Goal: Register for event/course

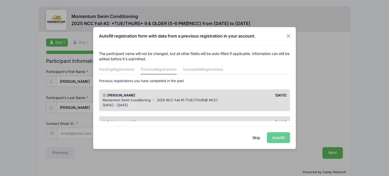
drag, startPoint x: 179, startPoint y: 97, endPoint x: 182, endPoint y: 98, distance: 3.4
click at [179, 97] on div "[PERSON_NAME]" at bounding box center [147, 95] width 95 height 5
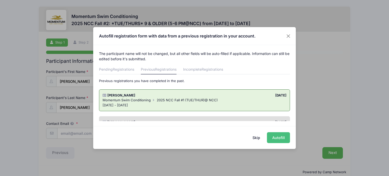
drag, startPoint x: 279, startPoint y: 140, endPoint x: 272, endPoint y: 137, distance: 7.6
click at [278, 139] on button "Autofill" at bounding box center [278, 137] width 23 height 11
type input "[EMAIL_ADDRESS][DOMAIN_NAME]"
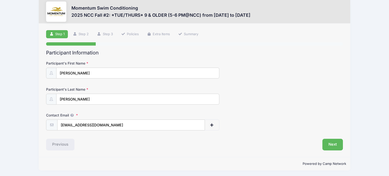
scroll to position [9, 0]
click at [330, 146] on button "Next" at bounding box center [333, 145] width 21 height 12
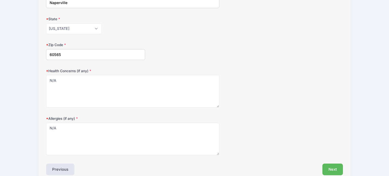
scroll to position [150, 0]
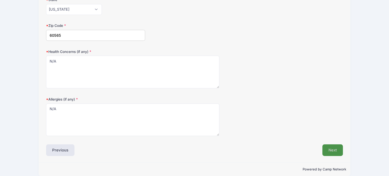
click at [333, 148] on button "Next" at bounding box center [333, 151] width 21 height 12
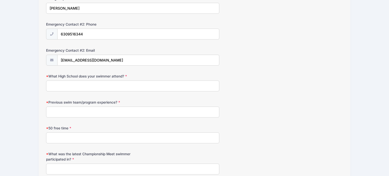
scroll to position [230, 0]
click at [127, 86] on input "What High School does your swimmer attend?" at bounding box center [132, 85] width 173 height 11
type input "Will attend NCHS"
click at [112, 113] on input "Previous swim team/program experience?" at bounding box center [132, 111] width 173 height 11
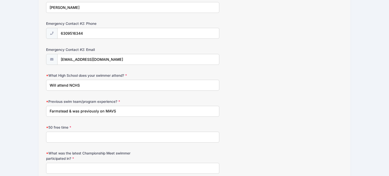
type input "Farmstead & was previously on MAVS"
click at [110, 134] on input "50 free time" at bounding box center [132, 137] width 173 height 11
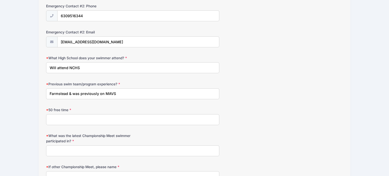
scroll to position [248, 0]
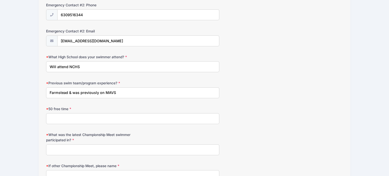
click at [104, 146] on input "What was the latest Championship Meet swimmer participated in?" at bounding box center [132, 150] width 173 height 11
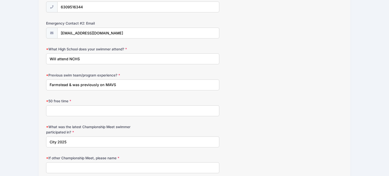
scroll to position [268, 0]
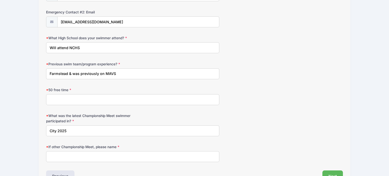
type input "City 2025"
click at [105, 153] on input "If other Championship Meet, please name" at bounding box center [132, 156] width 173 height 11
type input "N/A"
click at [115, 95] on input "50 free time" at bounding box center [132, 99] width 173 height 11
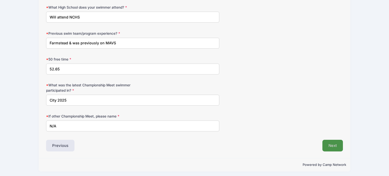
type input "52.65"
click at [335, 142] on button "Next" at bounding box center [333, 146] width 21 height 12
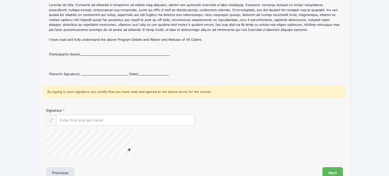
scroll to position [73, 0]
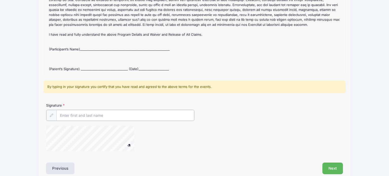
click at [92, 112] on input "Signature" at bounding box center [126, 115] width 138 height 11
click at [95, 113] on input "Signature" at bounding box center [126, 115] width 138 height 11
click at [94, 114] on input "Signature" at bounding box center [126, 115] width 138 height 11
type input "[PERSON_NAME]-[PERSON_NAME]"
click at [327, 163] on button "Next" at bounding box center [333, 168] width 21 height 12
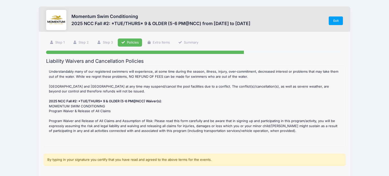
scroll to position [0, 0]
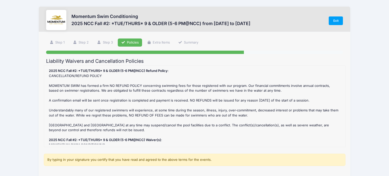
click at [138, 109] on div "2025 NCC Fall #2: *TUE/THURS* 9 & OLDER (5-6 PM@NCC) Refund Policy : CANCELLATI…" at bounding box center [195, 106] width 296 height 76
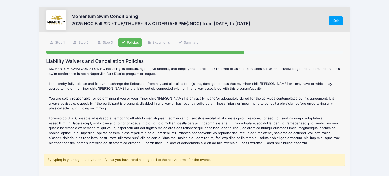
scroll to position [186, 0]
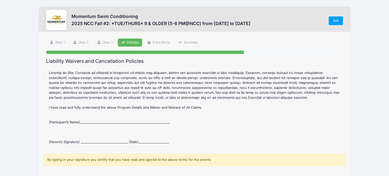
click at [118, 161] on div "By typing in your signature you certify that you have read and agreed to the ab…" at bounding box center [195, 160] width 302 height 12
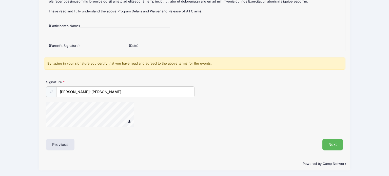
click at [53, 91] on icon at bounding box center [51, 91] width 3 height 3
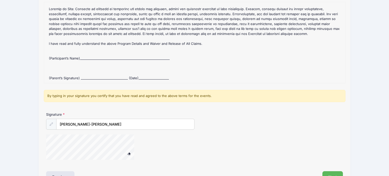
scroll to position [64, 0]
click at [49, 167] on div "Liability Waivers and Cancellation Policies 2025 NCC Fall #2: *TUE/THURS* 9 & O…" at bounding box center [194, 89] width 297 height 189
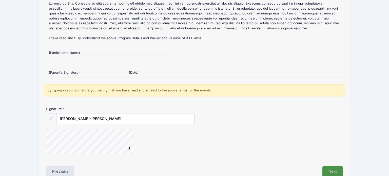
scroll to position [72, 0]
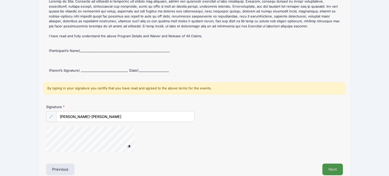
drag, startPoint x: 337, startPoint y: 165, endPoint x: 332, endPoint y: 161, distance: 6.0
click at [337, 164] on button "Next" at bounding box center [333, 170] width 21 height 12
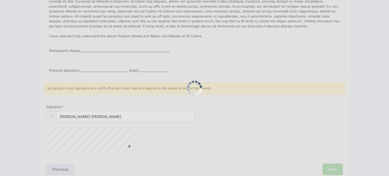
scroll to position [0, 0]
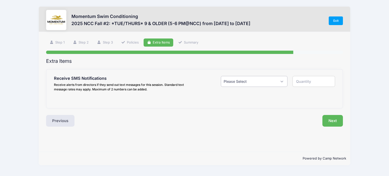
click at [268, 85] on select "Please Select Yes ($0.00) No" at bounding box center [254, 81] width 67 height 11
select select "1"
click at [221, 76] on select "Please Select Yes ($0.00) No" at bounding box center [254, 81] width 67 height 11
type input "1"
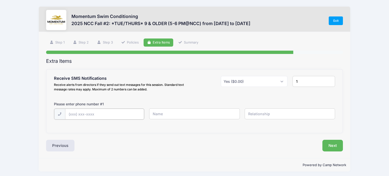
drag, startPoint x: 120, startPoint y: 110, endPoint x: 123, endPoint y: 111, distance: 3.1
click at [120, 110] on input "text" at bounding box center [104, 114] width 79 height 11
click at [112, 116] on input "text" at bounding box center [104, 114] width 79 height 11
type input "[PHONE_NUMBER]"
type input "[PERSON_NAME]"
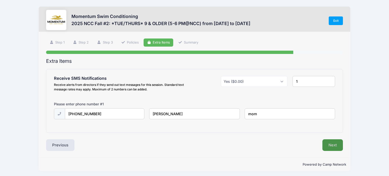
type input "mom"
click at [329, 147] on button "Next" at bounding box center [333, 145] width 21 height 12
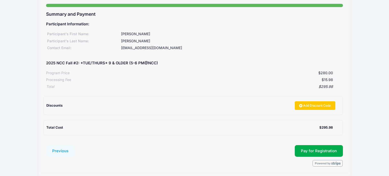
scroll to position [64, 0]
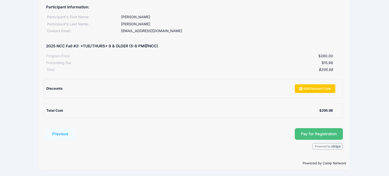
click at [324, 136] on button "Pay for Registration" at bounding box center [319, 134] width 48 height 12
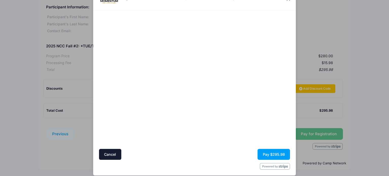
scroll to position [27, 0]
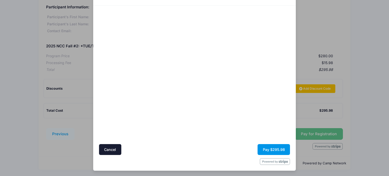
click at [271, 151] on button "Pay $295.98" at bounding box center [274, 149] width 32 height 11
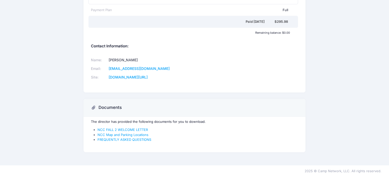
scroll to position [151, 0]
click at [138, 128] on link "NCC FALL 2 WELCOME LETTER" at bounding box center [123, 129] width 50 height 4
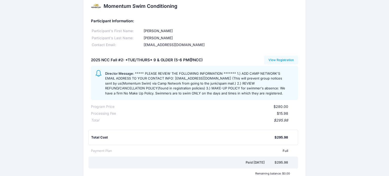
scroll to position [0, 0]
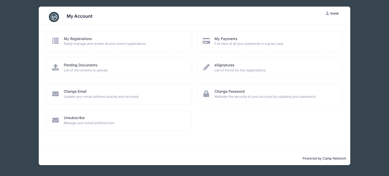
click at [361, 14] on div "My Account G Guest My Account Logout My Registrations Easily manage and review …" at bounding box center [195, 86] width 374 height 172
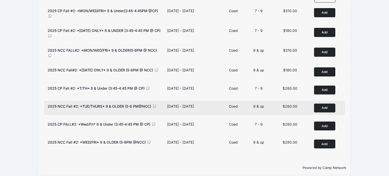
scroll to position [71, 0]
